Goal: Navigation & Orientation: Find specific page/section

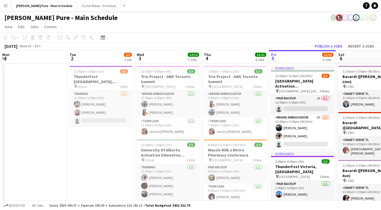
scroll to position [0, 134]
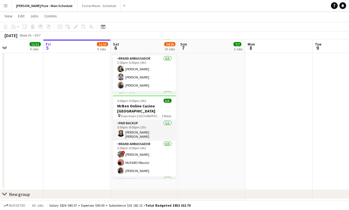
drag, startPoint x: 121, startPoint y: 14, endPoint x: 187, endPoint y: 8, distance: 66.6
